Goal: Register for event/course

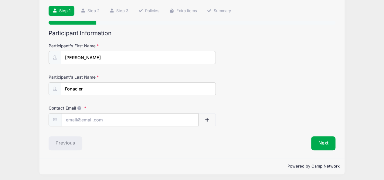
scroll to position [41, 0]
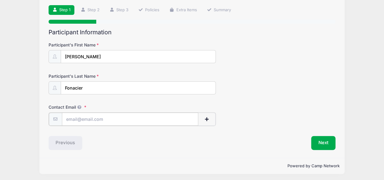
click at [108, 121] on input "Contact Email" at bounding box center [130, 118] width 136 height 13
type input "[EMAIL_ADDRESS][DOMAIN_NAME]"
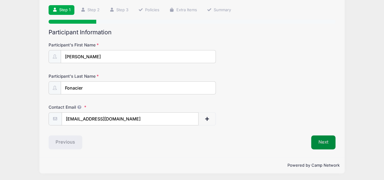
click at [325, 140] on button "Next" at bounding box center [323, 142] width 25 height 14
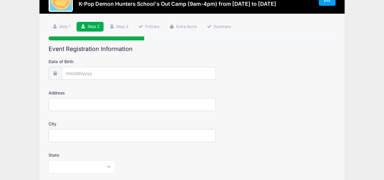
scroll to position [25, 0]
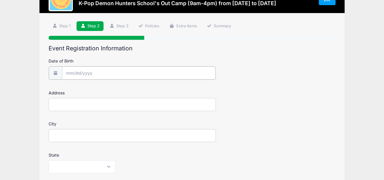
click at [101, 71] on input "Date of Birth" at bounding box center [138, 72] width 153 height 13
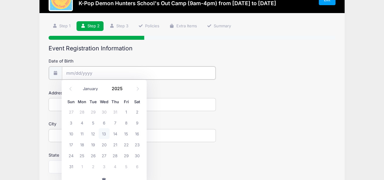
click at [101, 71] on input "Date of Birth" at bounding box center [138, 72] width 153 height 13
click at [69, 88] on icon at bounding box center [71, 89] width 4 height 4
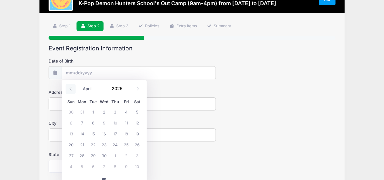
click at [69, 88] on icon at bounding box center [71, 89] width 4 height 4
select select "0"
click at [69, 88] on icon at bounding box center [71, 89] width 4 height 4
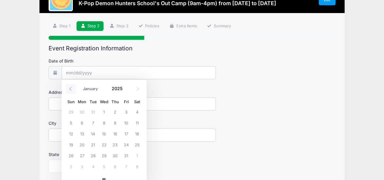
type input "2024"
click at [69, 88] on icon at bounding box center [71, 89] width 4 height 4
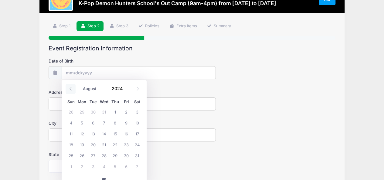
click at [69, 88] on icon at bounding box center [71, 89] width 4 height 4
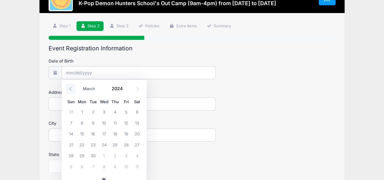
click at [69, 88] on icon at bounding box center [71, 89] width 4 height 4
select select "0"
click at [69, 88] on icon at bounding box center [71, 89] width 4 height 4
type input "2023"
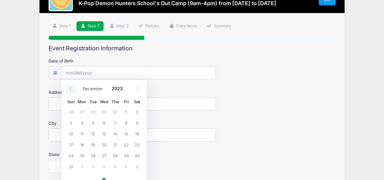
click at [69, 88] on icon at bounding box center [71, 89] width 4 height 4
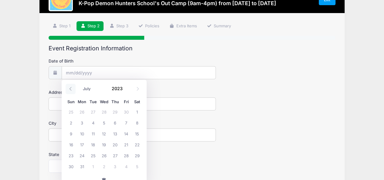
click at [69, 88] on icon at bounding box center [71, 89] width 4 height 4
click at [74, 70] on input "Date of Birth" at bounding box center [138, 72] width 153 height 13
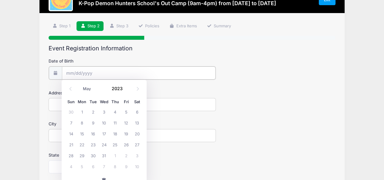
click at [69, 72] on input "Date of Birth" at bounding box center [138, 72] width 153 height 13
click at [71, 86] on span at bounding box center [70, 89] width 10 height 10
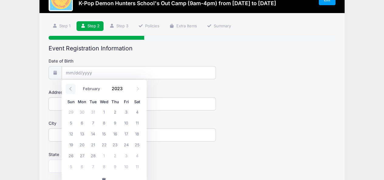
select select "0"
click at [71, 86] on span at bounding box center [70, 89] width 10 height 10
type input "2022"
click at [71, 86] on span at bounding box center [70, 89] width 10 height 10
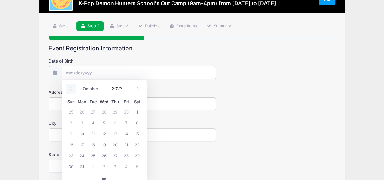
click at [71, 86] on span at bounding box center [70, 89] width 10 height 10
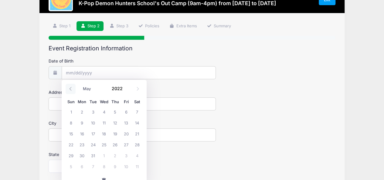
click at [71, 86] on span at bounding box center [70, 89] width 10 height 10
select select "0"
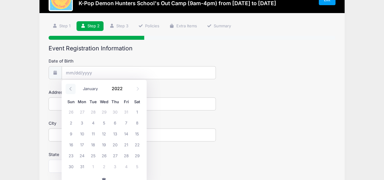
click at [71, 86] on span at bounding box center [70, 89] width 10 height 10
type input "2021"
click at [71, 86] on span at bounding box center [70, 89] width 10 height 10
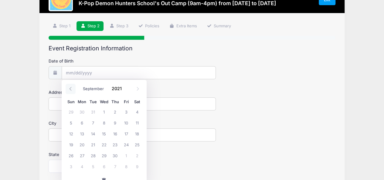
click at [71, 86] on span at bounding box center [70, 89] width 10 height 10
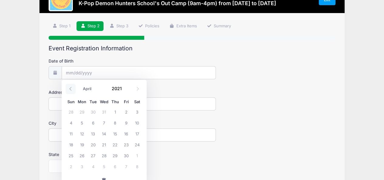
click at [71, 86] on span at bounding box center [70, 89] width 10 height 10
select select "0"
click at [71, 86] on span at bounding box center [70, 89] width 10 height 10
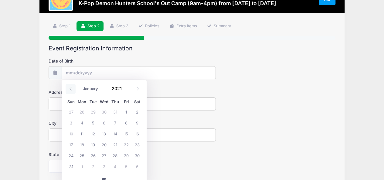
type input "2020"
click at [71, 86] on span at bounding box center [70, 89] width 10 height 10
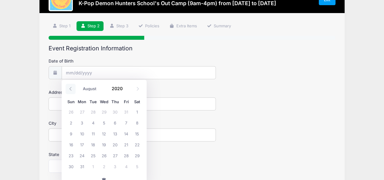
click at [71, 86] on span at bounding box center [70, 89] width 10 height 10
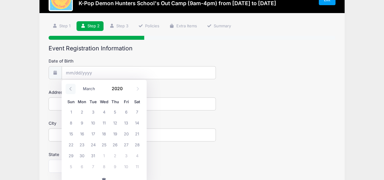
click at [71, 86] on span at bounding box center [70, 89] width 10 height 10
select select "0"
click at [71, 86] on span at bounding box center [70, 89] width 10 height 10
type input "2019"
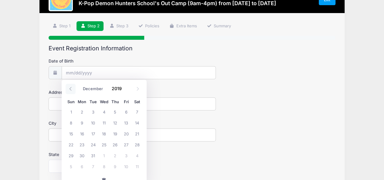
click at [71, 86] on span at bounding box center [70, 89] width 10 height 10
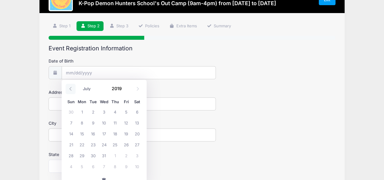
click at [71, 86] on span at bounding box center [70, 89] width 10 height 10
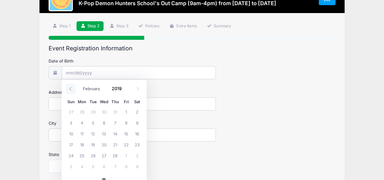
click at [71, 86] on span at bounding box center [70, 89] width 10 height 10
select select "0"
click at [71, 86] on span at bounding box center [70, 89] width 10 height 10
type input "2018"
click at [71, 86] on span at bounding box center [70, 89] width 10 height 10
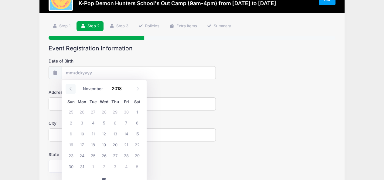
click at [71, 86] on span at bounding box center [70, 89] width 10 height 10
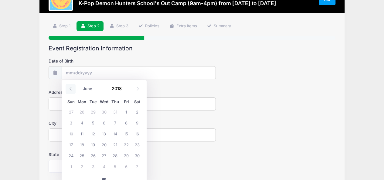
click at [71, 86] on span at bounding box center [70, 89] width 10 height 10
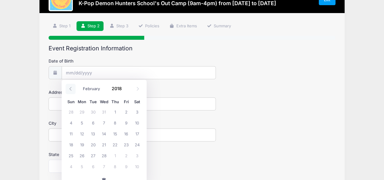
select select "0"
click at [71, 86] on span at bounding box center [70, 89] width 10 height 10
type input "2017"
click at [71, 86] on span at bounding box center [70, 89] width 10 height 10
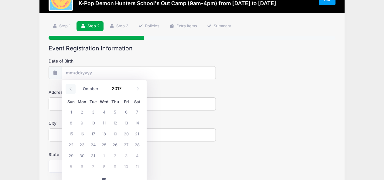
click at [71, 86] on span at bounding box center [70, 89] width 10 height 10
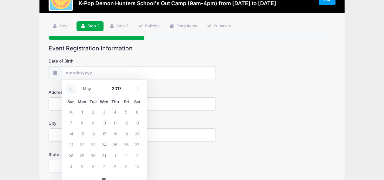
click at [71, 86] on span at bounding box center [70, 89] width 10 height 10
select select "1"
click at [92, 119] on span "7" at bounding box center [92, 122] width 11 height 11
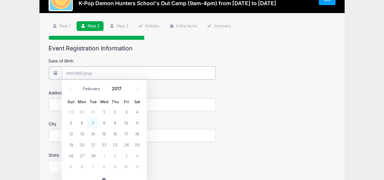
type input "[DATE]"
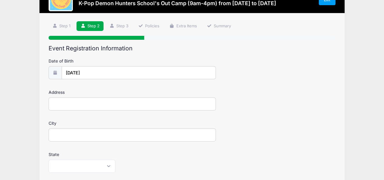
click at [97, 103] on input "Address" at bounding box center [132, 103] width 167 height 13
type input "3417 Akron Ct"
type input "[GEOGRAPHIC_DATA]"
select select "CO"
type input "80238"
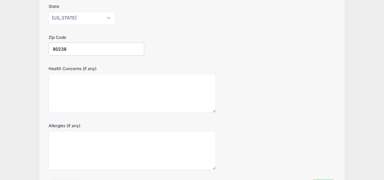
scroll to position [216, 0]
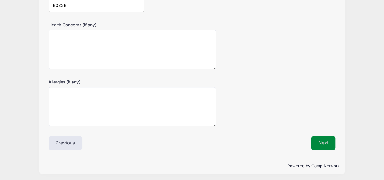
click at [325, 137] on button "Next" at bounding box center [323, 143] width 25 height 14
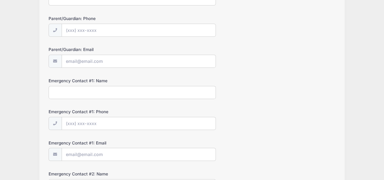
scroll to position [0, 0]
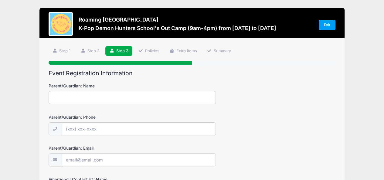
click at [152, 96] on input "Parent/Guardian: Name" at bounding box center [132, 97] width 167 height 13
type input "[PERSON_NAME]"
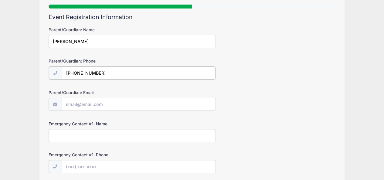
scroll to position [56, 0]
type input "[PHONE_NUMBER]"
click at [111, 97] on input "Parent/Guardian: Email" at bounding box center [138, 103] width 153 height 13
type input "[EMAIL_ADDRESS][DOMAIN_NAME]"
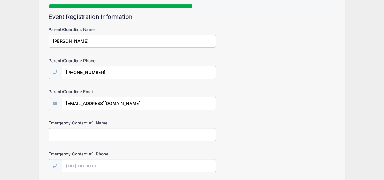
click at [96, 132] on input "Emergency Contact #1: Name" at bounding box center [132, 134] width 167 height 13
type input "[PERSON_NAME]"
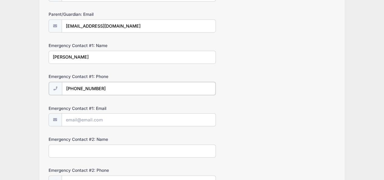
scroll to position [134, 0]
type input "[PHONE_NUMBER]"
click at [87, 114] on input "Emergency Contact #1: Email" at bounding box center [138, 118] width 153 height 13
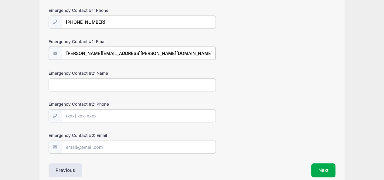
scroll to position [200, 0]
type input "[PERSON_NAME][EMAIL_ADDRESS][PERSON_NAME][DOMAIN_NAME]"
click at [73, 82] on input "Emergency Contact #2: Name" at bounding box center [132, 83] width 167 height 13
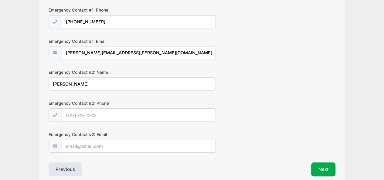
type input "[PERSON_NAME]"
type input "[PHONE_NUMBER]"
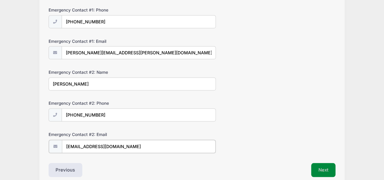
type input "[EMAIL_ADDRESS][DOMAIN_NAME]"
click at [328, 162] on button "Next" at bounding box center [323, 169] width 25 height 14
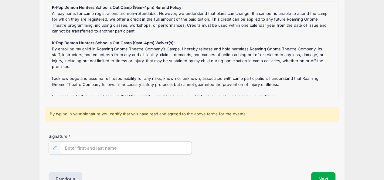
scroll to position [112, 0]
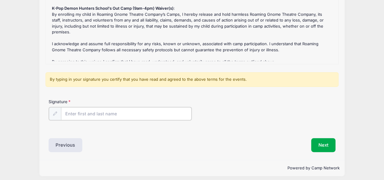
drag, startPoint x: 108, startPoint y: 116, endPoint x: 98, endPoint y: 108, distance: 12.5
click at [108, 116] on input "Signature" at bounding box center [126, 113] width 131 height 13
type input "[PERSON_NAME]"
click at [322, 149] on div "Step 4 /7 Step 1 Step 2 Step 3 Policies Extra Items Summary Participant Informa…" at bounding box center [191, 42] width 304 height 233
click at [323, 143] on button "Next" at bounding box center [323, 144] width 25 height 14
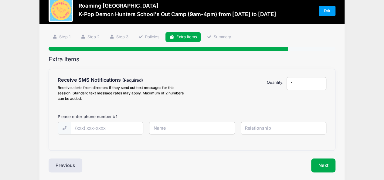
scroll to position [0, 0]
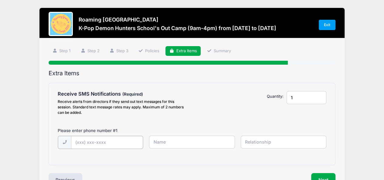
click at [0, 0] on input "text" at bounding box center [0, 0] width 0 height 0
type input "[PHONE_NUMBER]"
click at [0, 0] on input "text" at bounding box center [0, 0] width 0 height 0
type input "r"
type input "[PERSON_NAME]"
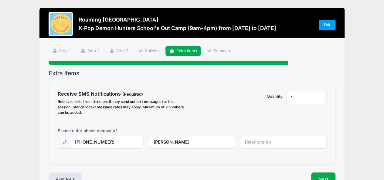
click at [0, 0] on input "text" at bounding box center [0, 0] width 0 height 0
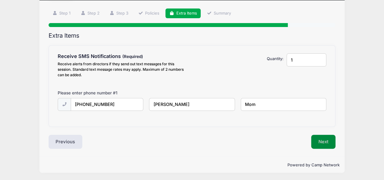
type input "Mom"
click at [324, 142] on button "Next" at bounding box center [323, 142] width 25 height 14
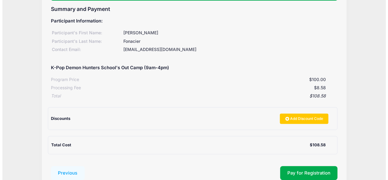
scroll to position [107, 0]
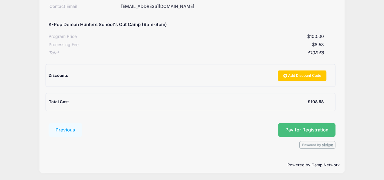
click at [308, 129] on span "Pay for Registration" at bounding box center [306, 129] width 43 height 5
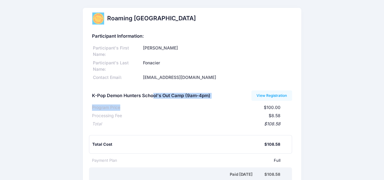
drag, startPoint x: 0, startPoint y: 0, endPoint x: 154, endPoint y: 82, distance: 174.7
click at [154, 82] on div "Participant Information: Participant's First Name: Noemi Participant's Last Nam…" at bounding box center [192, 109] width 200 height 160
click at [213, 109] on div "$100.00" at bounding box center [200, 107] width 160 height 6
click at [216, 107] on div "$100.00" at bounding box center [200, 107] width 160 height 6
drag, startPoint x: 91, startPoint y: 95, endPoint x: 195, endPoint y: 98, distance: 104.0
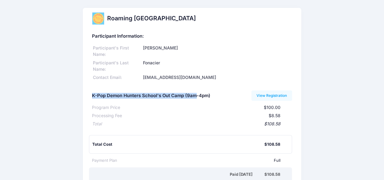
click at [195, 98] on div "Participant Information: Participant's First Name: Noemi Participant's Last Nam…" at bounding box center [192, 144] width 218 height 230
click at [187, 102] on div "K-Pop Demon Hunters School's Out Camp (9am-4pm)" at bounding box center [151, 96] width 118 height 14
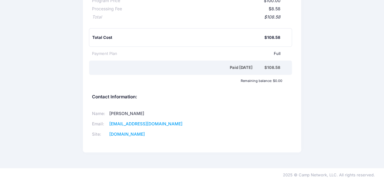
scroll to position [108, 0]
